Goal: Task Accomplishment & Management: Complete application form

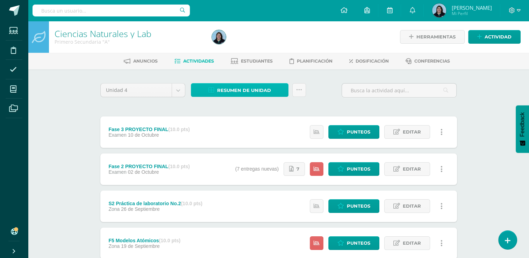
click at [245, 88] on span "Resumen de unidad" at bounding box center [244, 90] width 54 height 13
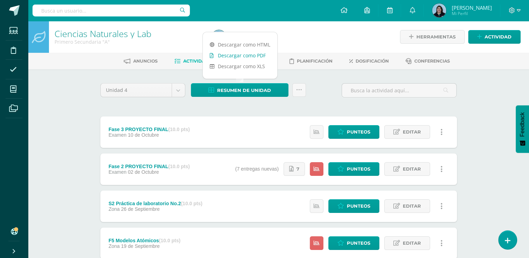
click at [230, 55] on link "Descargar como PDF" at bounding box center [240, 55] width 74 height 11
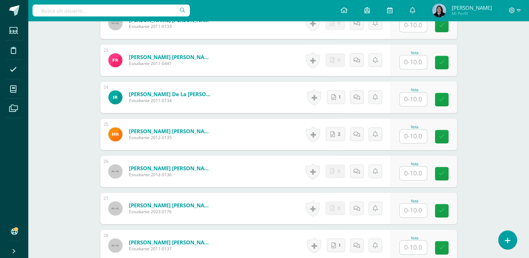
scroll to position [1015, 0]
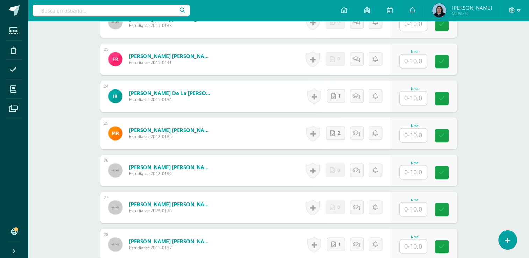
click at [417, 173] on input "text" at bounding box center [412, 172] width 27 height 14
type input "7"
click at [449, 175] on icon at bounding box center [446, 173] width 6 height 6
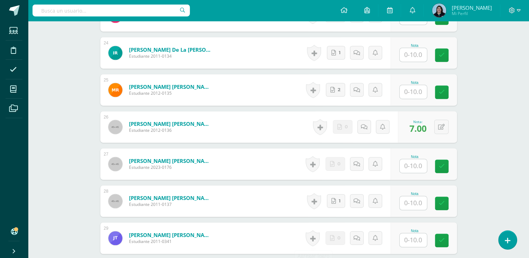
scroll to position [1154, 0]
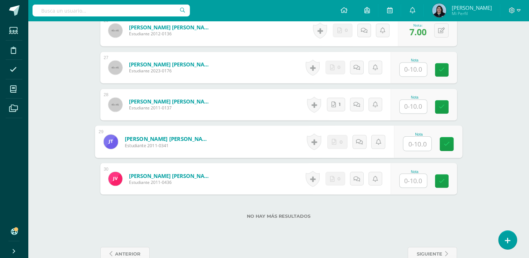
click at [414, 142] on input "text" at bounding box center [417, 144] width 28 height 14
type input "7"
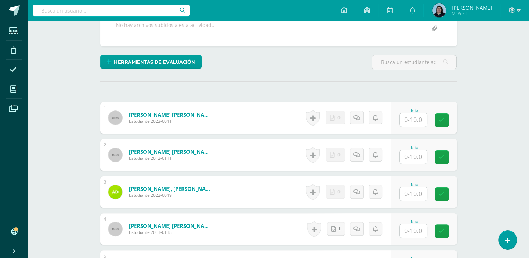
scroll to position [211, 0]
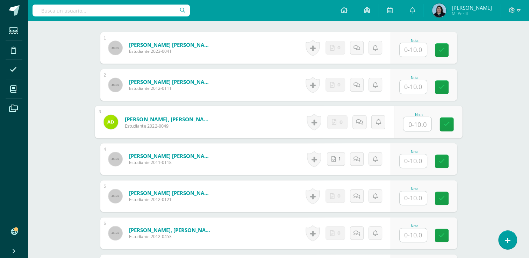
click at [418, 122] on input "text" at bounding box center [417, 124] width 28 height 14
type input "7"
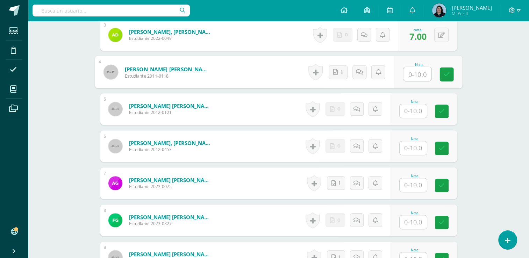
scroll to position [316, 0]
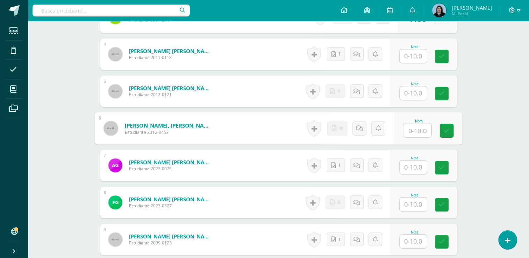
click at [417, 129] on input "text" at bounding box center [417, 130] width 28 height 14
type input "7"
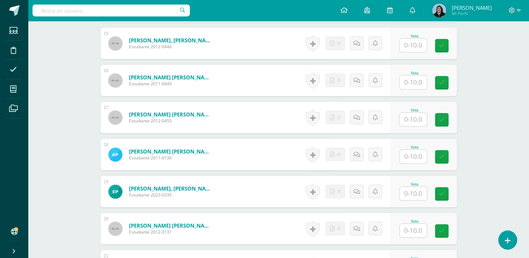
scroll to position [770, 0]
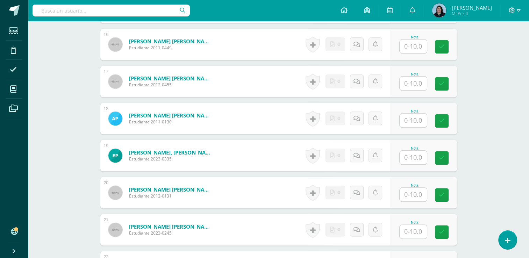
click at [414, 121] on input "text" at bounding box center [412, 121] width 27 height 14
type input "7"
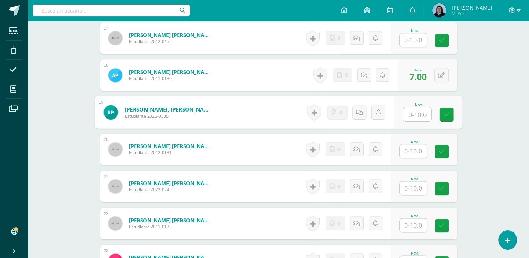
scroll to position [875, 0]
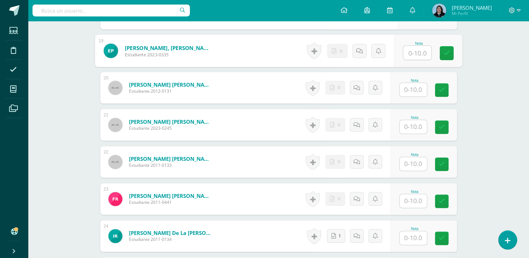
click at [412, 127] on input "text" at bounding box center [412, 127] width 27 height 14
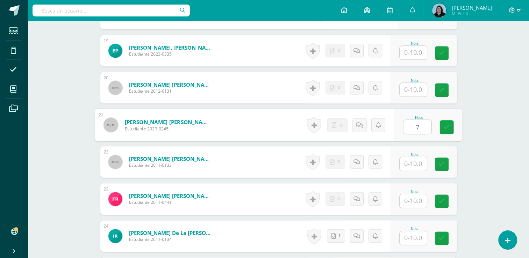
type input "7"
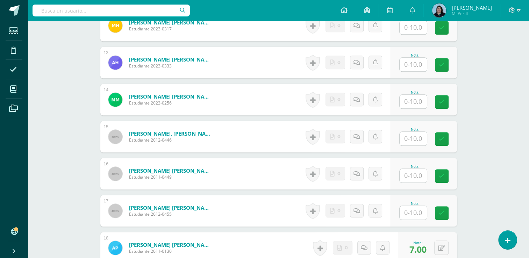
scroll to position [560, 0]
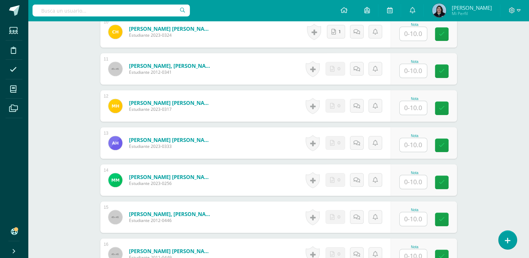
click at [415, 109] on input "text" at bounding box center [412, 108] width 27 height 14
type input "7"
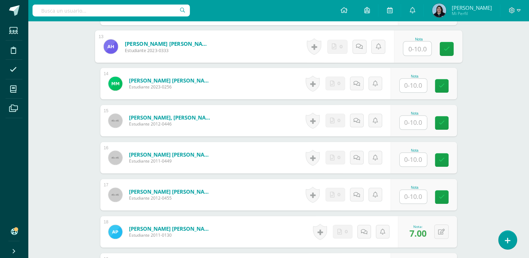
scroll to position [665, 0]
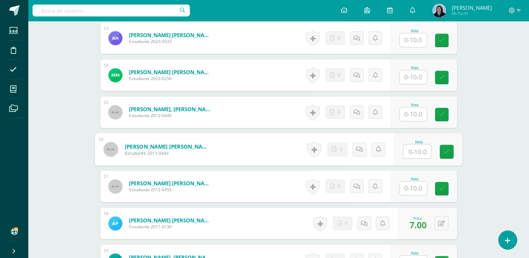
drag, startPoint x: 420, startPoint y: 150, endPoint x: 503, endPoint y: 146, distance: 83.3
click at [420, 150] on input "text" at bounding box center [417, 151] width 28 height 14
type input "7"
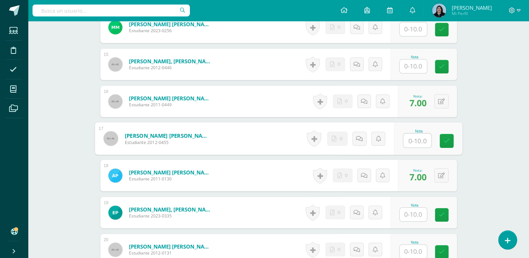
scroll to position [770, 0]
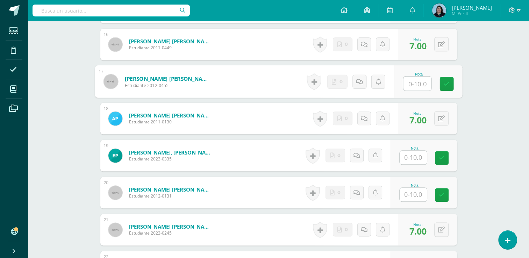
click at [415, 157] on input "text" at bounding box center [412, 158] width 27 height 14
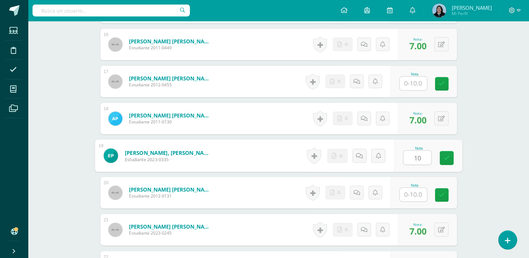
type input "10"
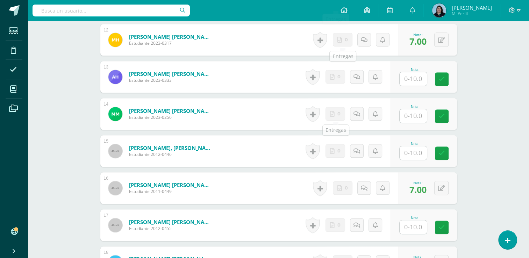
scroll to position [525, 0]
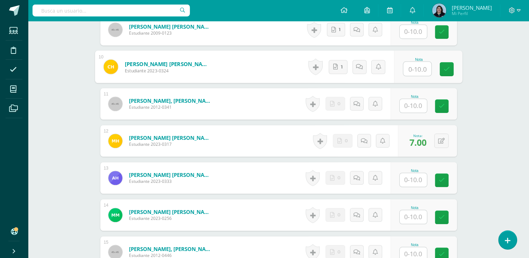
click at [410, 65] on input "text" at bounding box center [417, 69] width 28 height 14
type input "10"
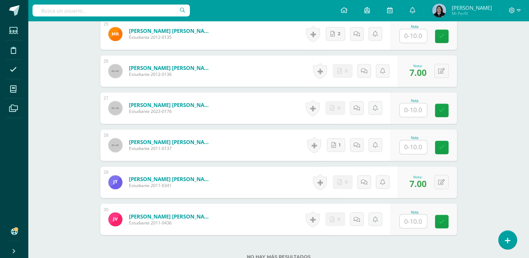
scroll to position [1170, 0]
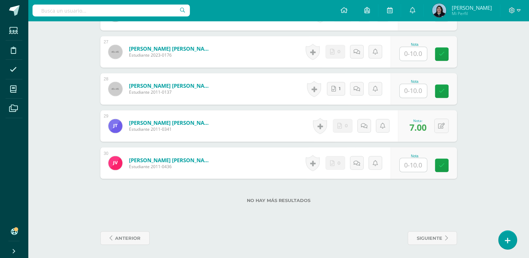
drag, startPoint x: 409, startPoint y: 164, endPoint x: 426, endPoint y: 163, distance: 16.4
click at [409, 164] on input "text" at bounding box center [412, 165] width 27 height 14
type input "10"
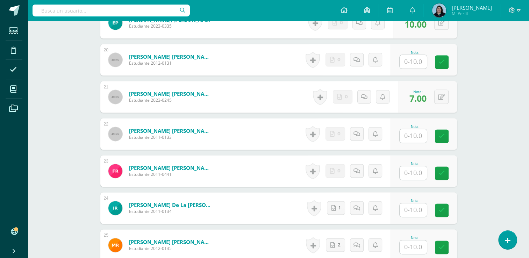
scroll to position [891, 0]
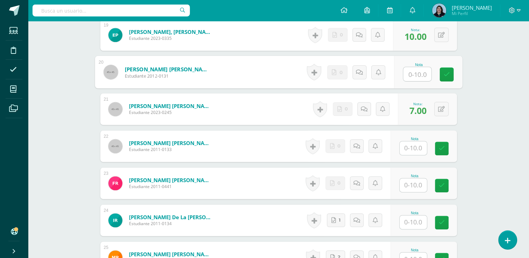
click at [416, 73] on input "text" at bounding box center [417, 74] width 28 height 14
type input "10"
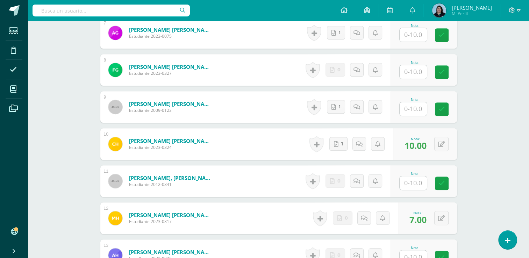
scroll to position [401, 0]
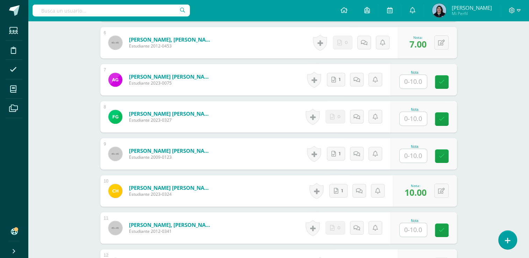
click at [416, 80] on input "text" at bounding box center [412, 82] width 27 height 14
type input "7"
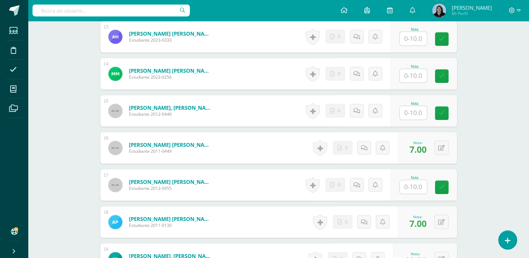
scroll to position [681, 0]
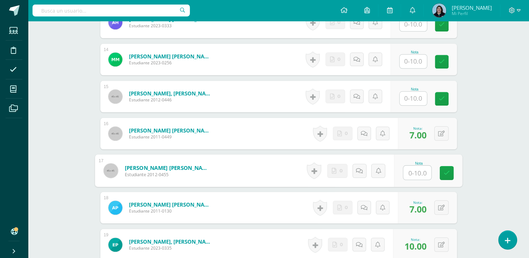
click at [415, 169] on input "text" at bounding box center [417, 173] width 28 height 14
type input "7"
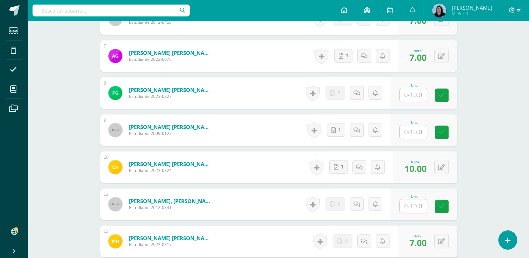
scroll to position [489, 0]
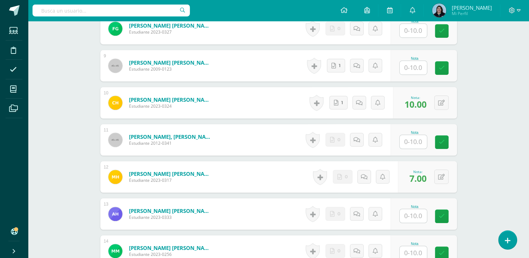
click at [413, 212] on input "text" at bounding box center [412, 216] width 27 height 14
type input "7"
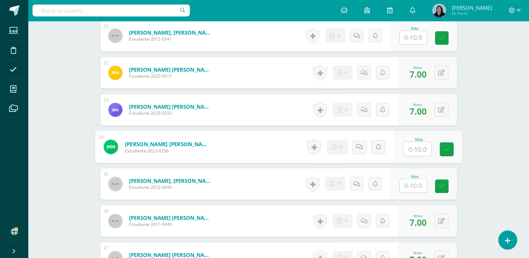
scroll to position [595, 0]
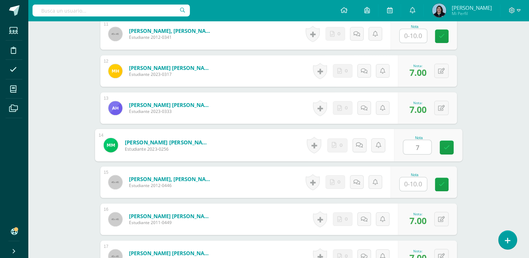
type input "7"
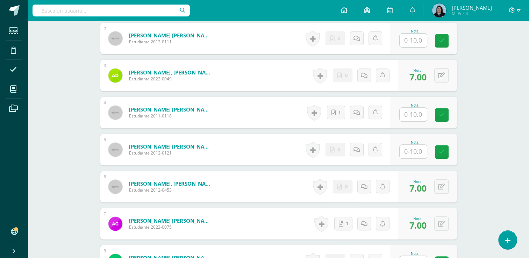
scroll to position [176, 0]
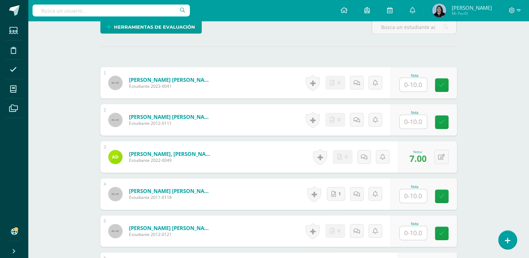
click at [408, 195] on input "text" at bounding box center [412, 196] width 27 height 14
type input "10"
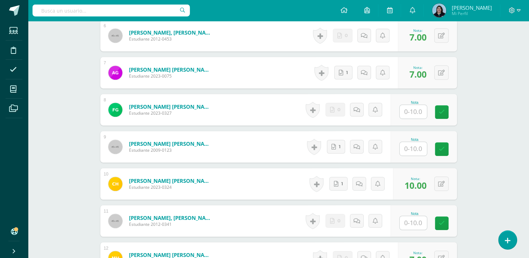
scroll to position [420, 0]
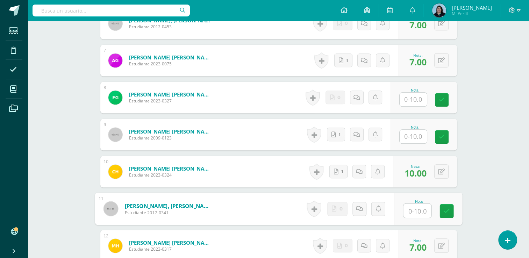
click at [415, 210] on input "text" at bounding box center [417, 211] width 28 height 14
type input "10"
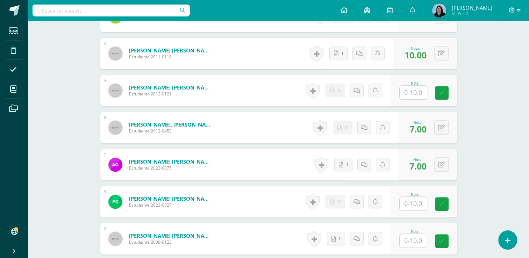
scroll to position [316, 0]
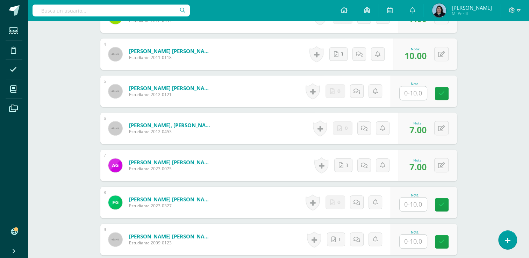
click at [413, 94] on input "text" at bounding box center [412, 93] width 27 height 14
type input "10"
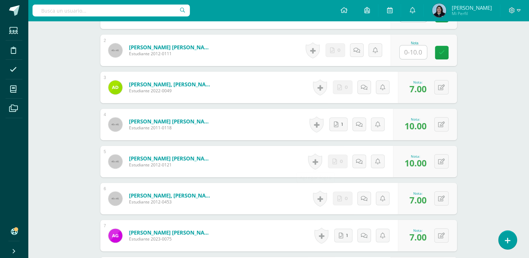
scroll to position [141, 0]
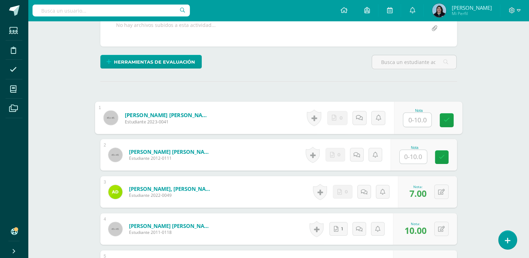
click at [411, 117] on input "text" at bounding box center [417, 120] width 28 height 14
type input "10"
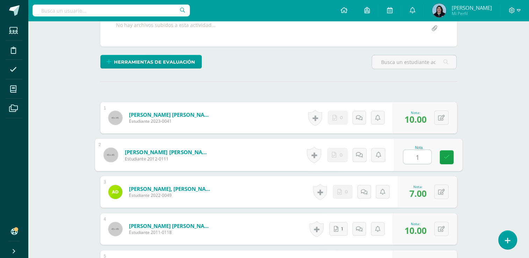
type input "10"
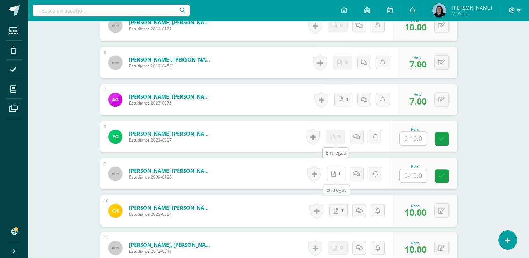
scroll to position [386, 0]
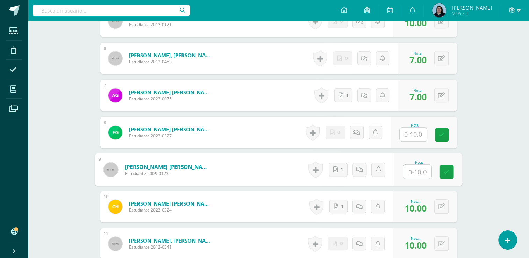
drag, startPoint x: 416, startPoint y: 170, endPoint x: 534, endPoint y: 172, distance: 118.2
click at [415, 170] on input "text" at bounding box center [417, 172] width 28 height 14
type input "10"
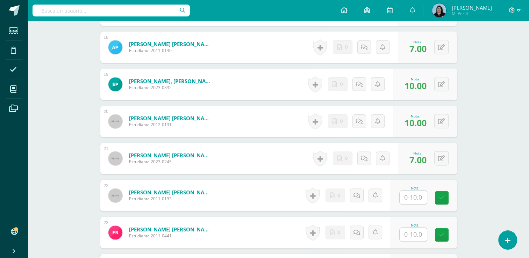
scroll to position [910, 0]
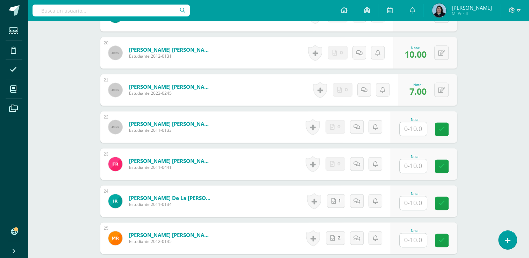
click at [416, 127] on input "text" at bounding box center [412, 129] width 27 height 14
type input "10"
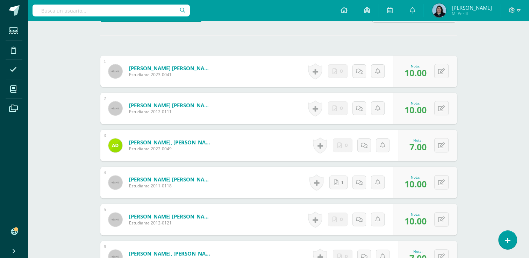
scroll to position [246, 0]
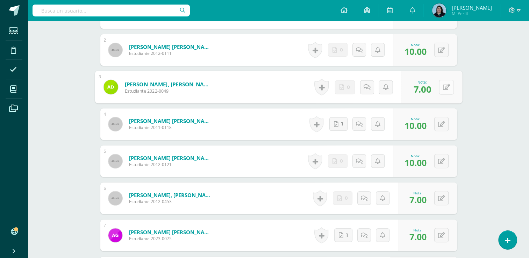
click at [439, 85] on button at bounding box center [446, 87] width 15 height 15
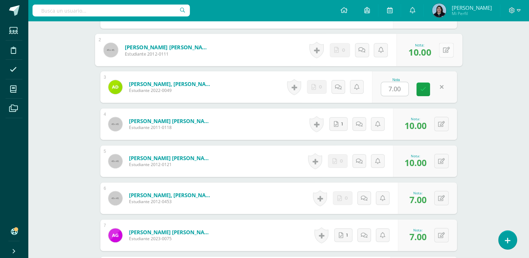
click at [443, 50] on icon at bounding box center [445, 50] width 7 height 6
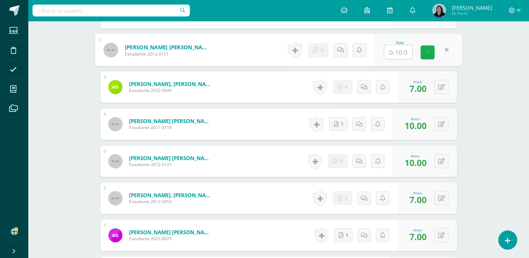
click at [428, 51] on icon at bounding box center [427, 52] width 6 height 6
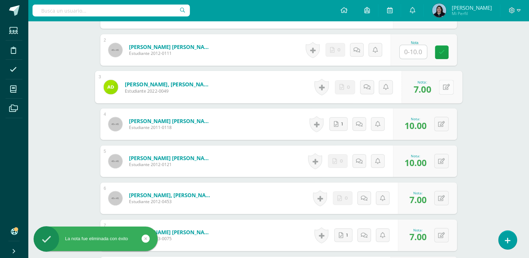
click at [441, 89] on button at bounding box center [446, 87] width 15 height 15
click at [442, 127] on button at bounding box center [441, 124] width 14 height 14
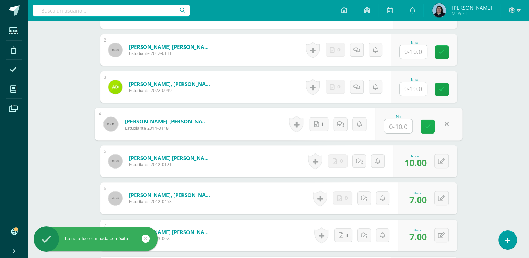
click at [428, 125] on icon at bounding box center [427, 126] width 6 height 6
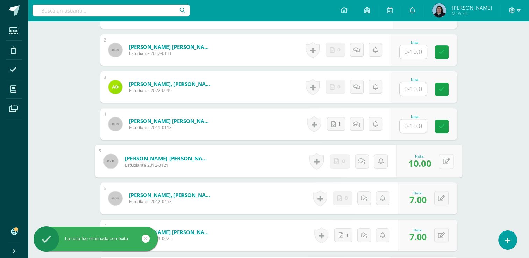
click at [442, 160] on icon at bounding box center [445, 161] width 7 height 6
click at [426, 163] on icon at bounding box center [427, 163] width 6 height 6
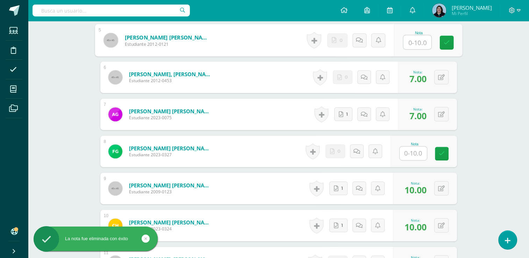
scroll to position [386, 0]
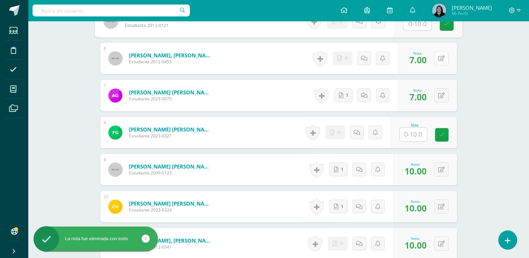
click at [443, 58] on icon at bounding box center [441, 59] width 7 height 6
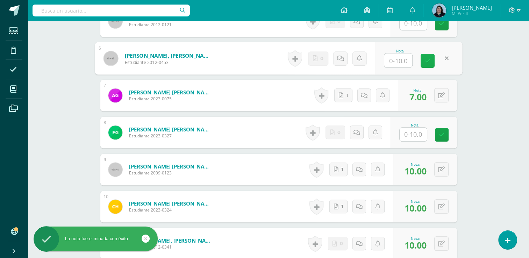
click at [426, 60] on icon at bounding box center [427, 61] width 6 height 6
click at [445, 95] on button at bounding box center [441, 95] width 14 height 14
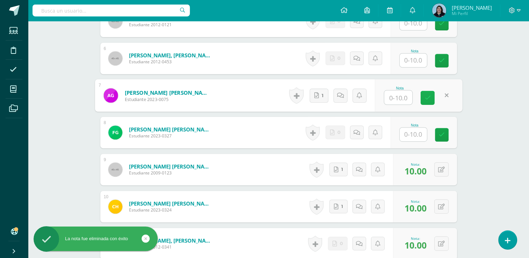
click at [430, 99] on link at bounding box center [427, 98] width 14 height 14
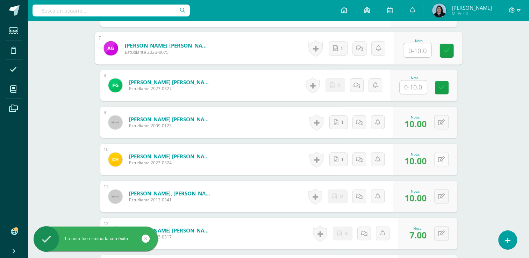
scroll to position [455, 0]
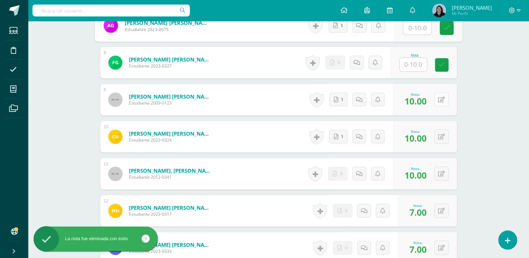
click at [440, 96] on button at bounding box center [441, 99] width 14 height 14
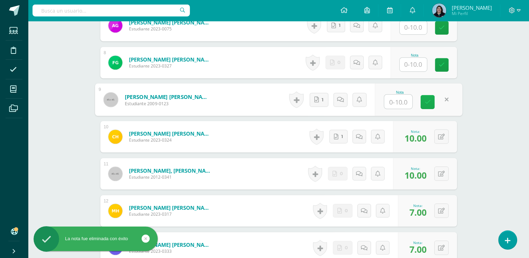
click at [429, 102] on icon at bounding box center [427, 102] width 6 height 6
click at [441, 135] on button at bounding box center [441, 136] width 14 height 14
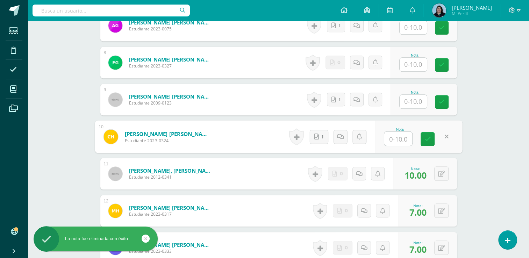
drag, startPoint x: 427, startPoint y: 140, endPoint x: 415, endPoint y: 138, distance: 13.0
click at [427, 139] on icon at bounding box center [427, 139] width 6 height 6
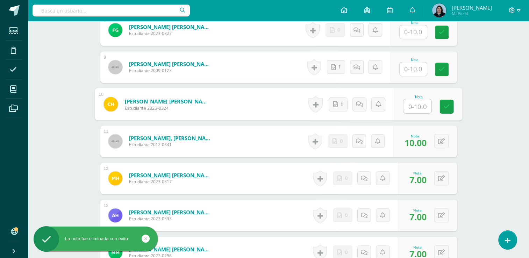
scroll to position [560, 0]
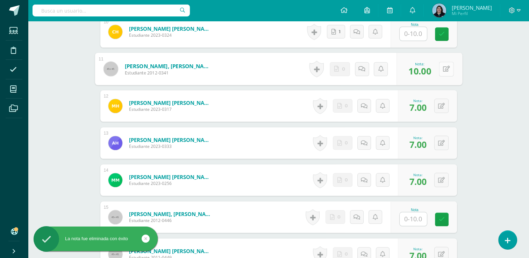
click at [440, 70] on button at bounding box center [446, 69] width 15 height 15
click at [426, 72] on icon at bounding box center [427, 71] width 6 height 6
click at [439, 106] on button at bounding box center [441, 106] width 14 height 14
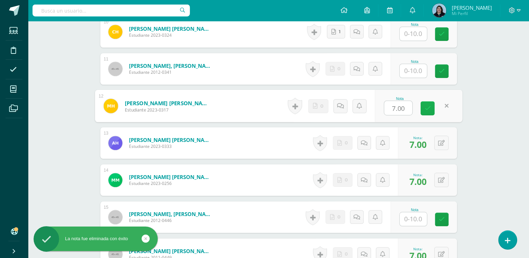
click at [425, 110] on icon at bounding box center [427, 108] width 6 height 6
click at [446, 102] on button at bounding box center [441, 106] width 14 height 14
click at [425, 110] on icon at bounding box center [427, 108] width 6 height 6
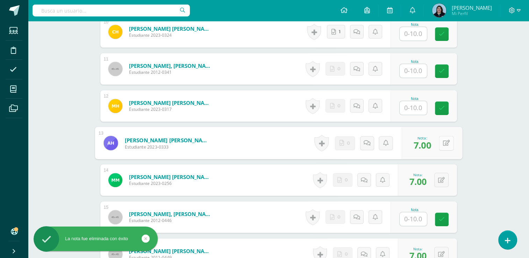
click at [445, 143] on button at bounding box center [446, 143] width 15 height 15
click at [431, 145] on link at bounding box center [427, 145] width 14 height 14
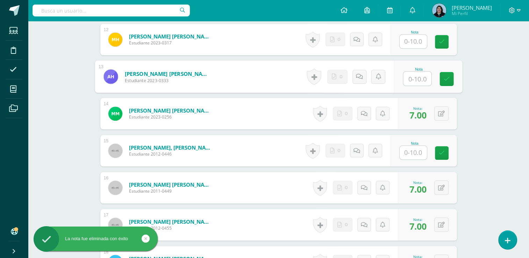
scroll to position [630, 0]
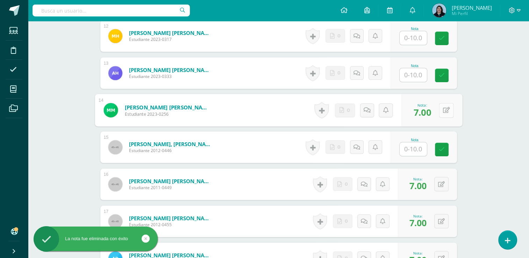
click at [441, 110] on button at bounding box center [446, 110] width 15 height 15
click at [429, 113] on icon at bounding box center [427, 112] width 6 height 6
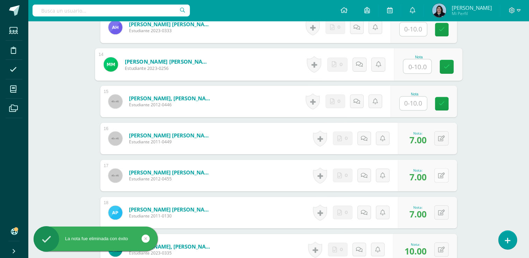
scroll to position [735, 0]
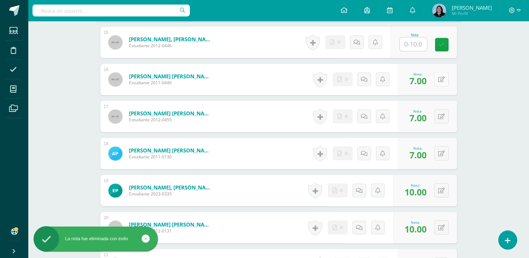
click at [439, 77] on button at bounding box center [441, 79] width 14 height 14
click at [430, 84] on link at bounding box center [427, 82] width 14 height 14
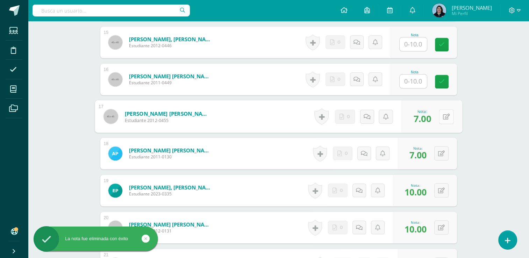
click at [442, 116] on icon at bounding box center [445, 116] width 7 height 6
drag, startPoint x: 428, startPoint y: 117, endPoint x: 439, endPoint y: 133, distance: 19.9
click at [428, 117] on icon at bounding box center [427, 119] width 6 height 6
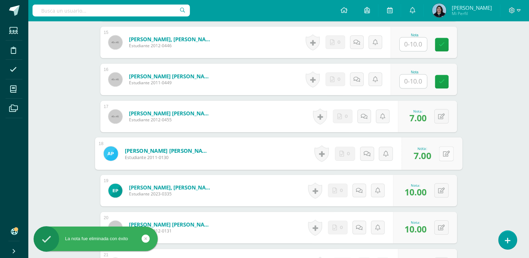
click at [442, 153] on icon at bounding box center [445, 153] width 7 height 6
click at [431, 149] on link at bounding box center [427, 156] width 14 height 14
click at [442, 116] on icon at bounding box center [441, 117] width 7 height 6
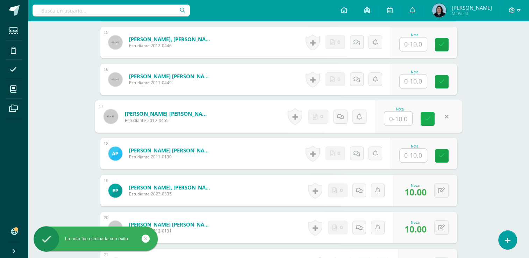
click at [428, 118] on icon at bounding box center [427, 119] width 6 height 6
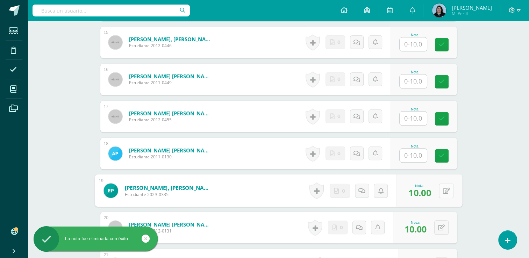
click at [440, 192] on button at bounding box center [446, 190] width 15 height 15
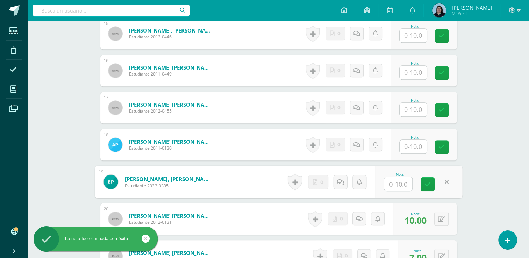
scroll to position [805, 0]
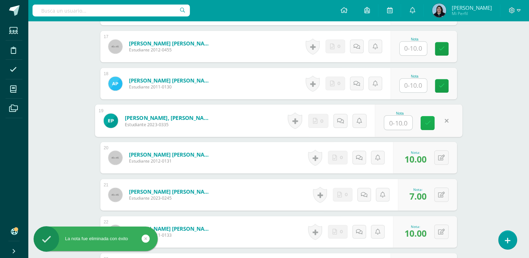
click at [429, 122] on icon at bounding box center [427, 123] width 6 height 6
click at [441, 158] on button at bounding box center [441, 157] width 14 height 14
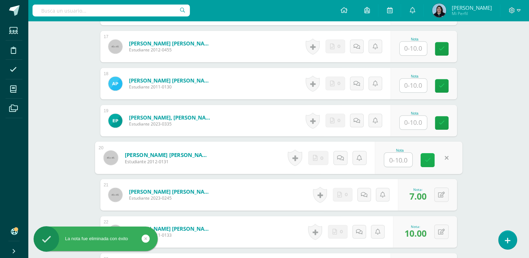
click at [425, 158] on icon at bounding box center [427, 160] width 6 height 6
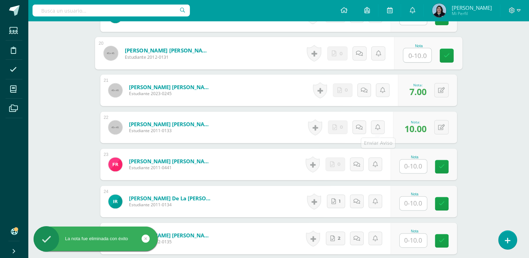
scroll to position [910, 0]
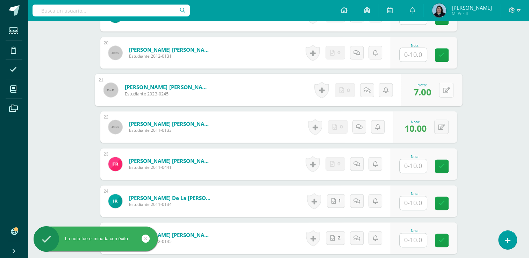
click at [444, 89] on icon at bounding box center [445, 90] width 7 height 6
click at [426, 93] on icon at bounding box center [427, 92] width 6 height 6
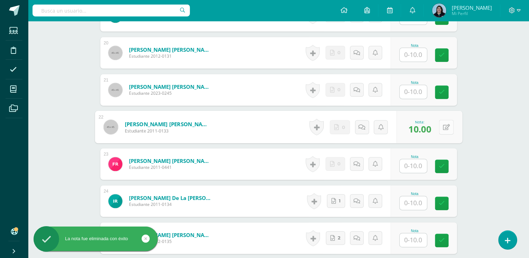
click at [441, 127] on button at bounding box center [446, 127] width 15 height 15
click at [429, 129] on icon at bounding box center [427, 129] width 6 height 6
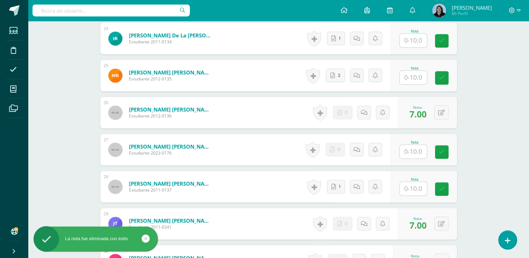
scroll to position [1085, 0]
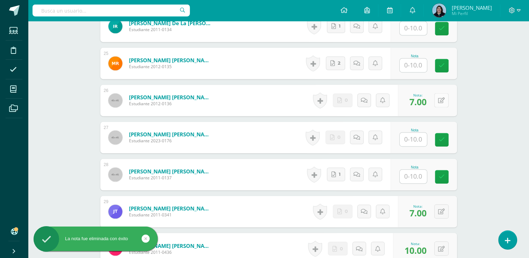
click at [442, 101] on icon at bounding box center [441, 101] width 7 height 6
click at [425, 102] on icon at bounding box center [427, 103] width 6 height 6
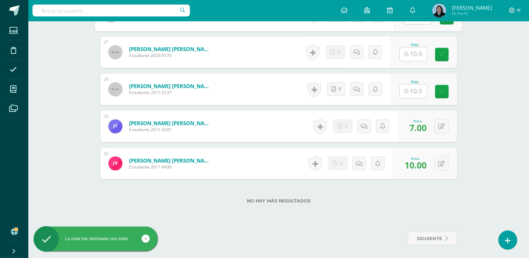
scroll to position [1170, 0]
click at [442, 124] on button at bounding box center [446, 125] width 15 height 15
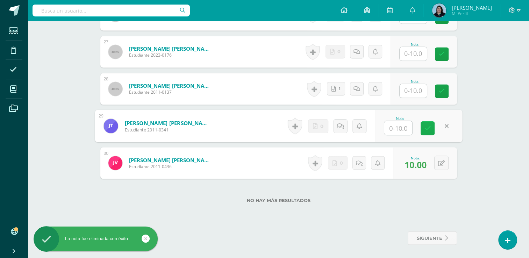
click at [429, 125] on icon at bounding box center [427, 128] width 6 height 6
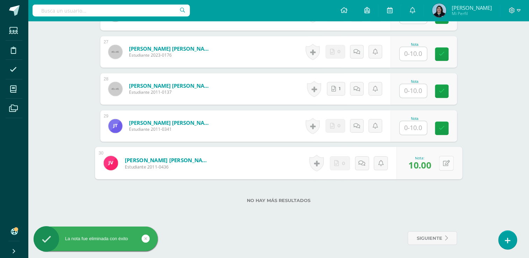
click at [441, 160] on button at bounding box center [446, 163] width 15 height 15
click at [428, 166] on icon at bounding box center [427, 165] width 6 height 6
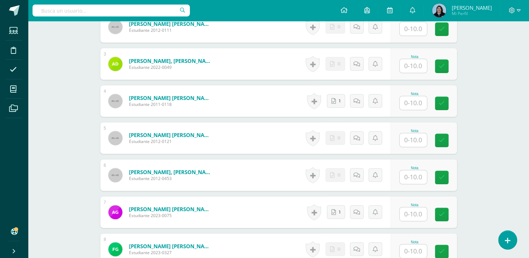
scroll to position [192, 0]
